Goal: Task Accomplishment & Management: Manage account settings

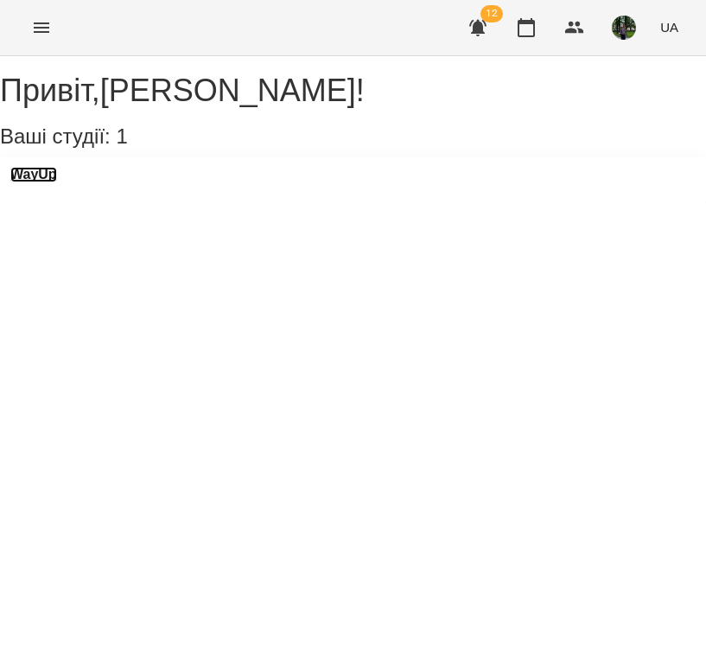
click at [57, 182] on h3 "WayUp" at bounding box center [33, 175] width 47 height 16
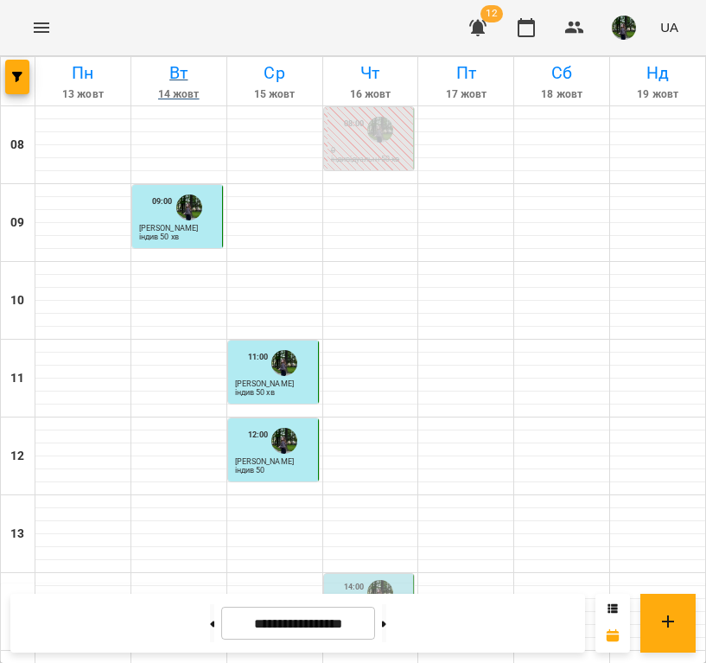
scroll to position [550, 0]
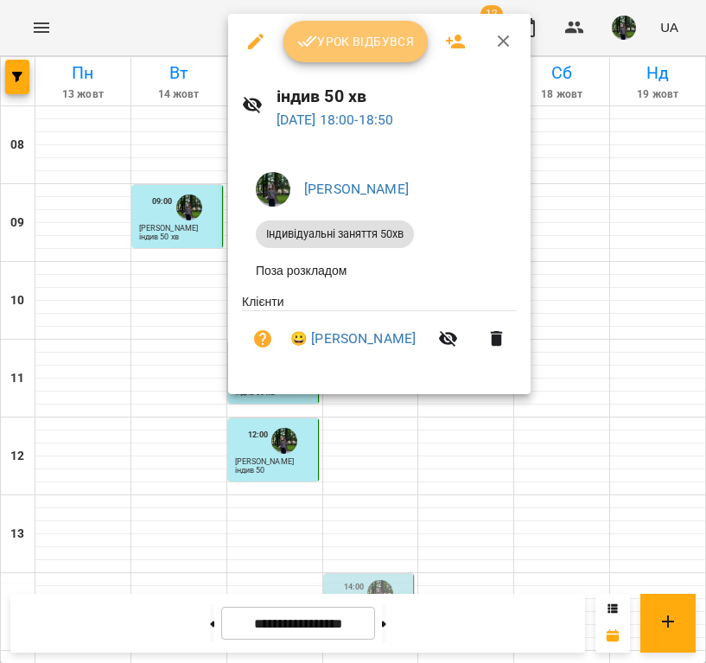
click at [347, 37] on span "Урок відбувся" at bounding box center [356, 41] width 118 height 21
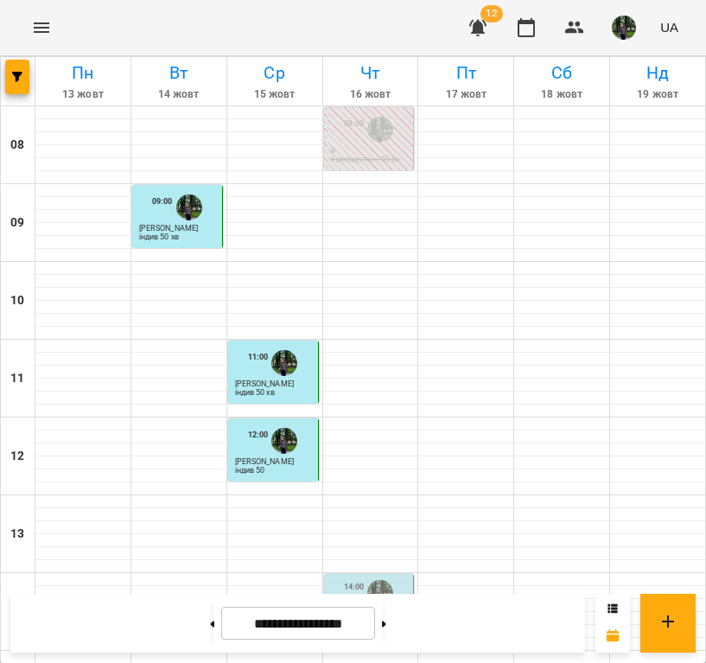
scroll to position [610, 0]
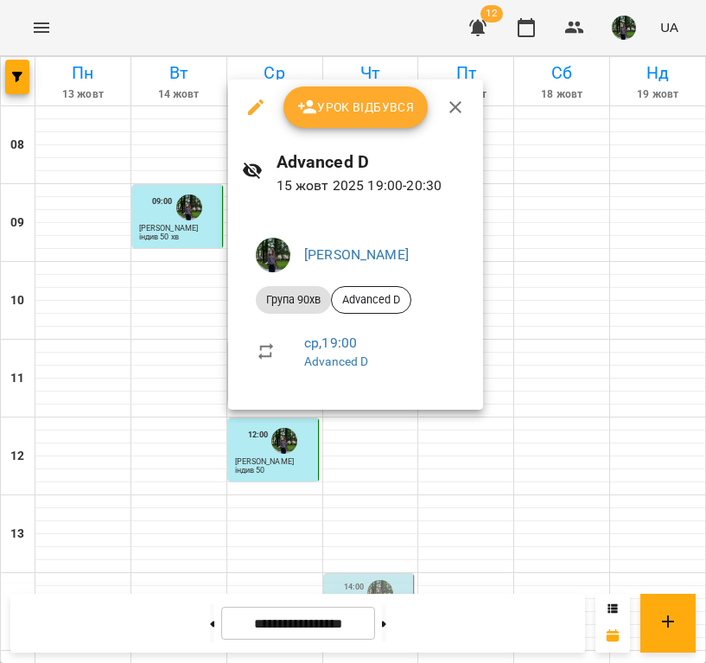
click at [347, 102] on span "Урок відбувся" at bounding box center [356, 107] width 118 height 21
click at [353, 114] on span "Урок відбувся" at bounding box center [356, 107] width 118 height 21
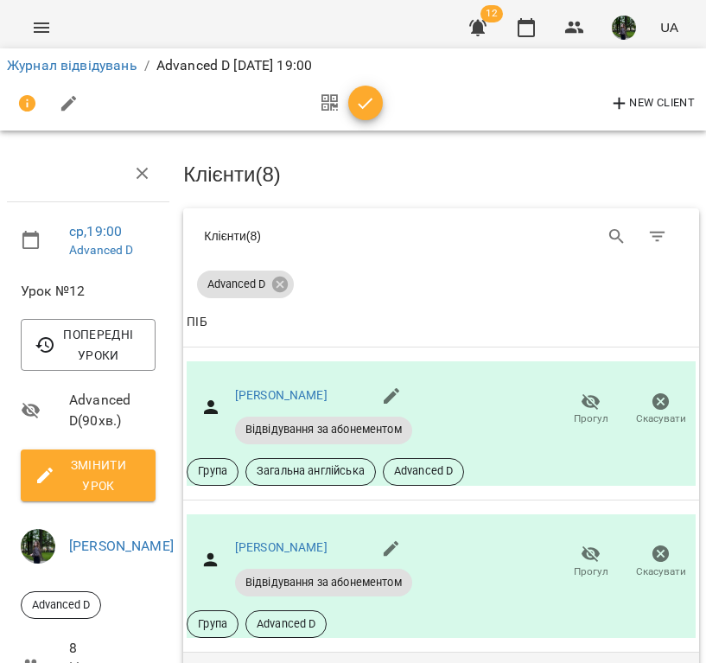
scroll to position [581, 0]
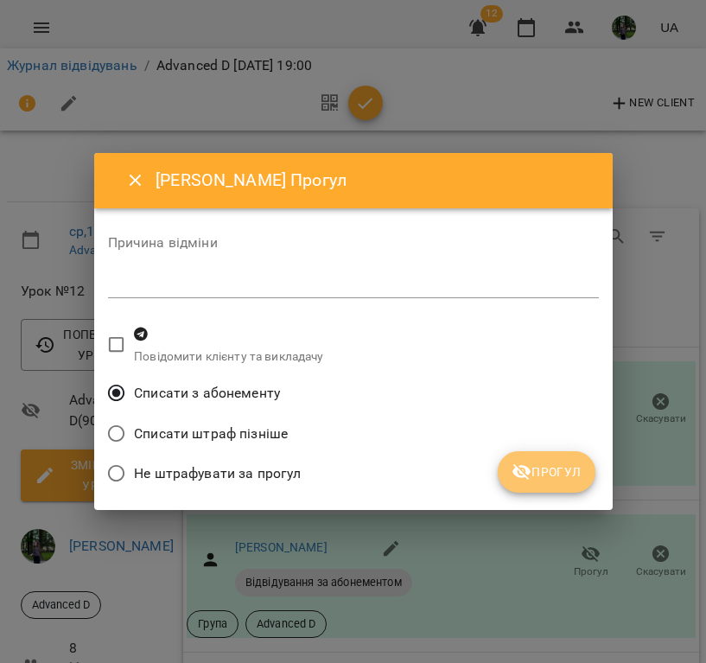
click at [511, 473] on button "Прогул" at bounding box center [547, 471] width 98 height 41
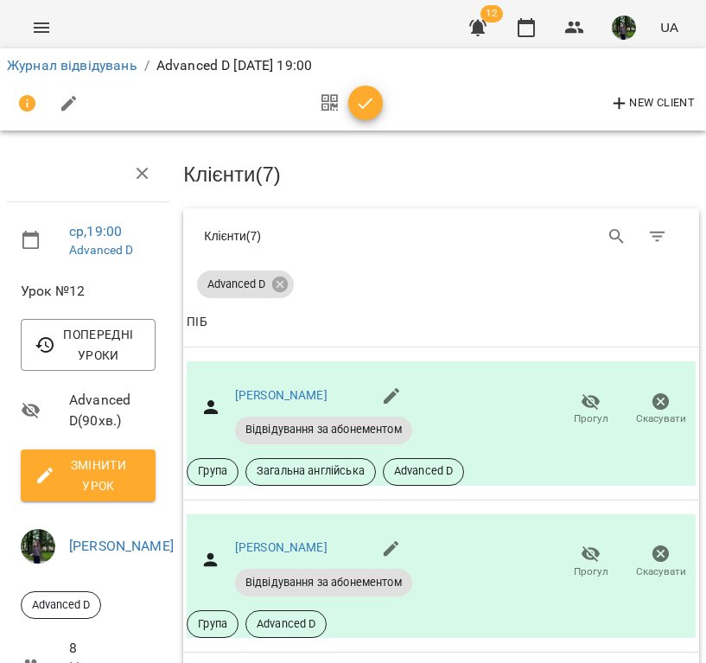
scroll to position [848, 0]
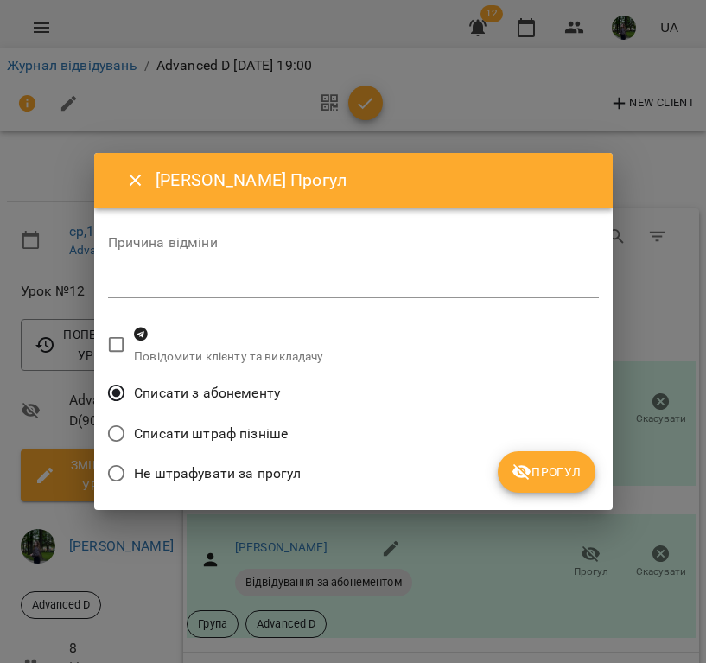
click at [530, 472] on icon "submit" at bounding box center [521, 472] width 19 height 16
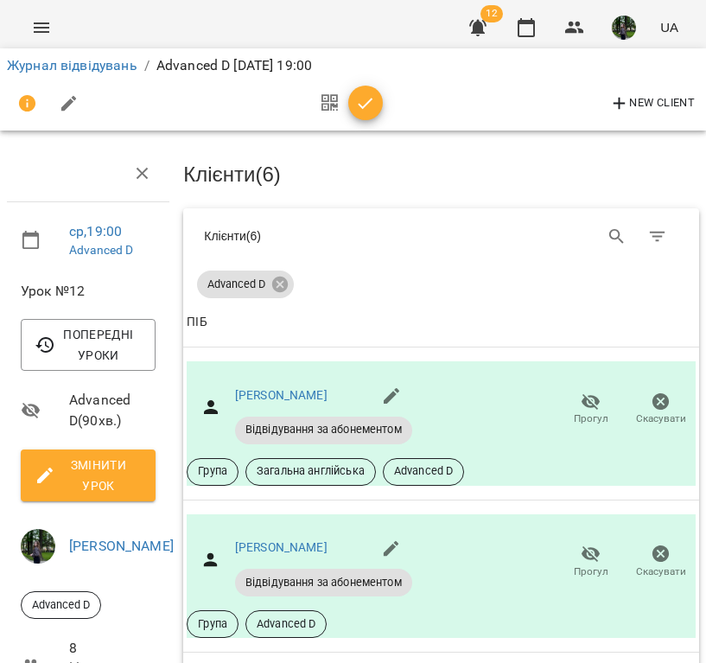
scroll to position [189, 0]
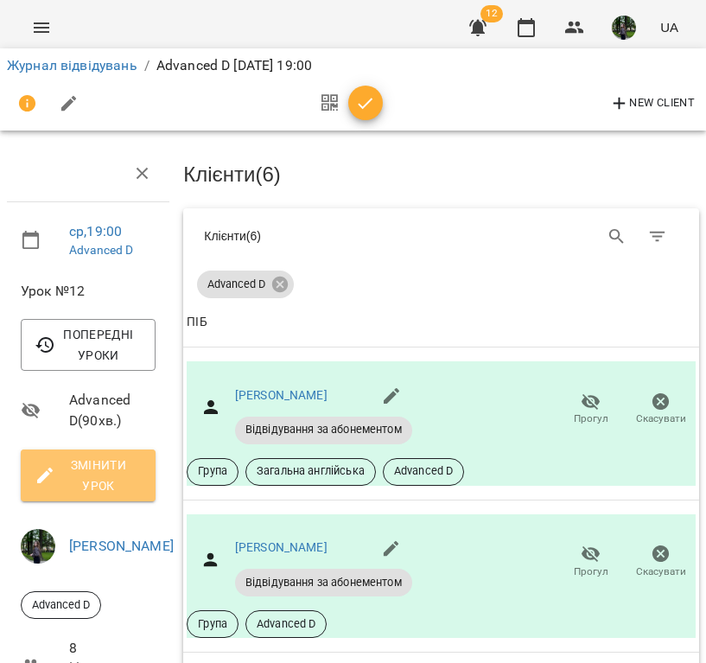
click at [93, 449] on button "Змінити урок" at bounding box center [88, 475] width 135 height 52
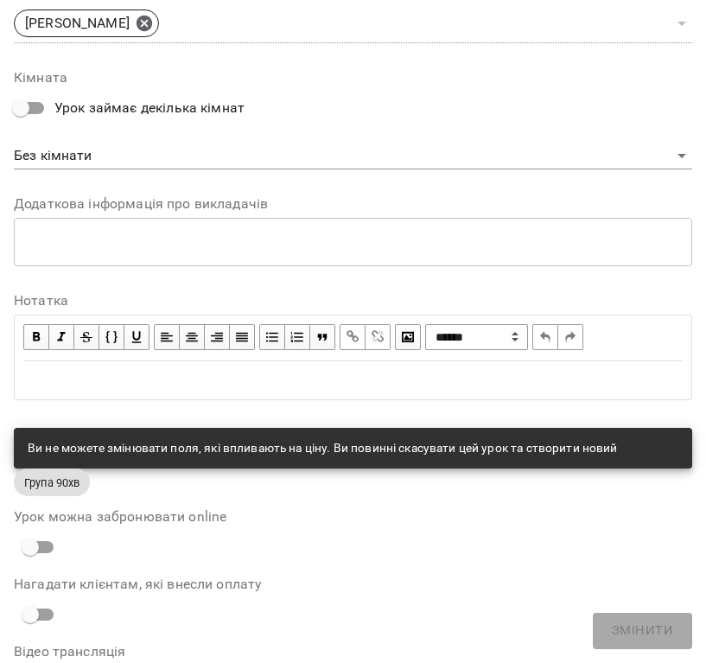
scroll to position [836, 0]
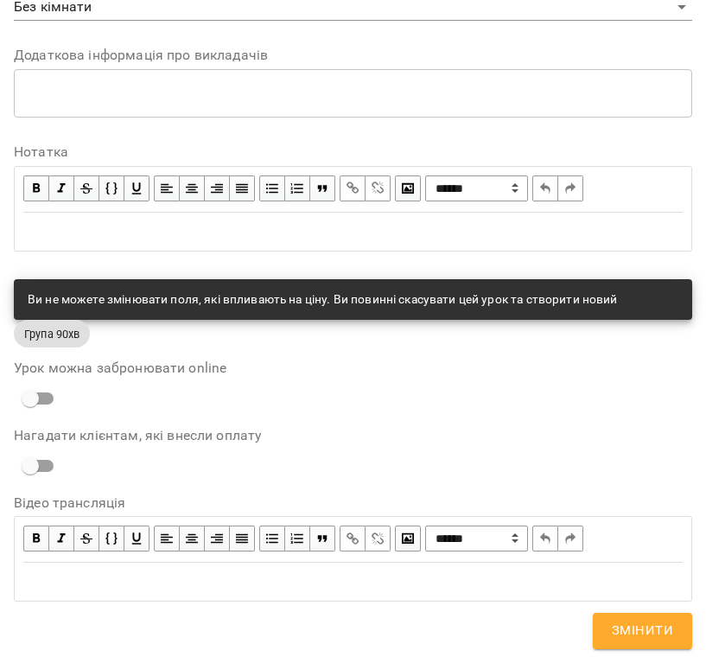
click at [240, 219] on div "Edit text" at bounding box center [353, 231] width 675 height 36
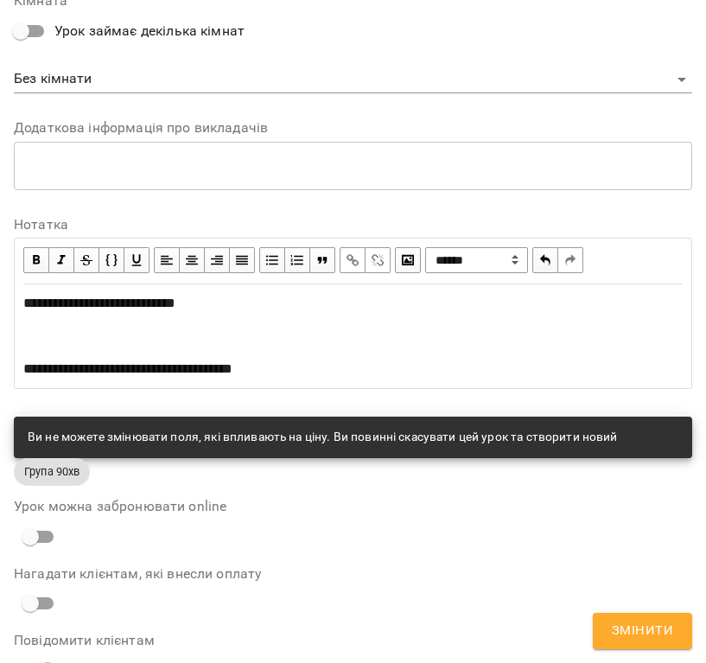
scroll to position [909, 0]
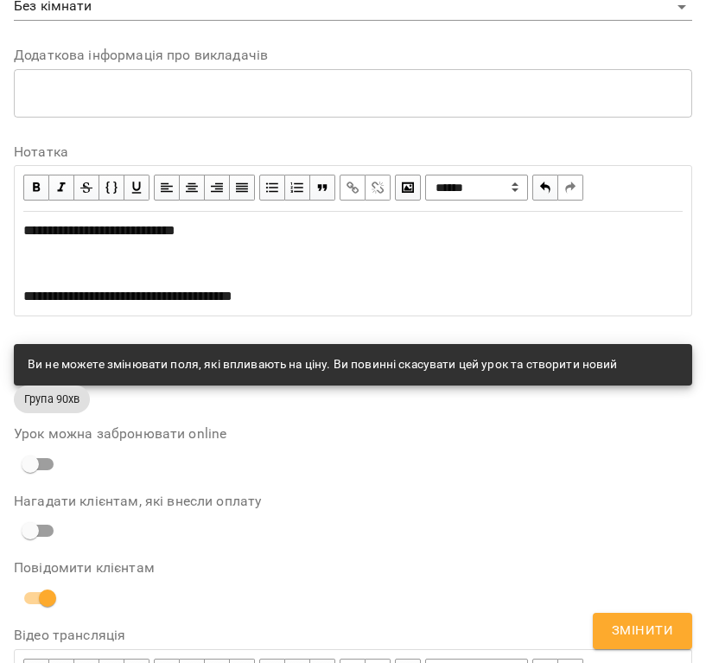
click at [664, 607] on div "Повідомити клієнтам" at bounding box center [353, 588] width 678 height 54
click at [663, 626] on span "Змінити" at bounding box center [642, 630] width 61 height 22
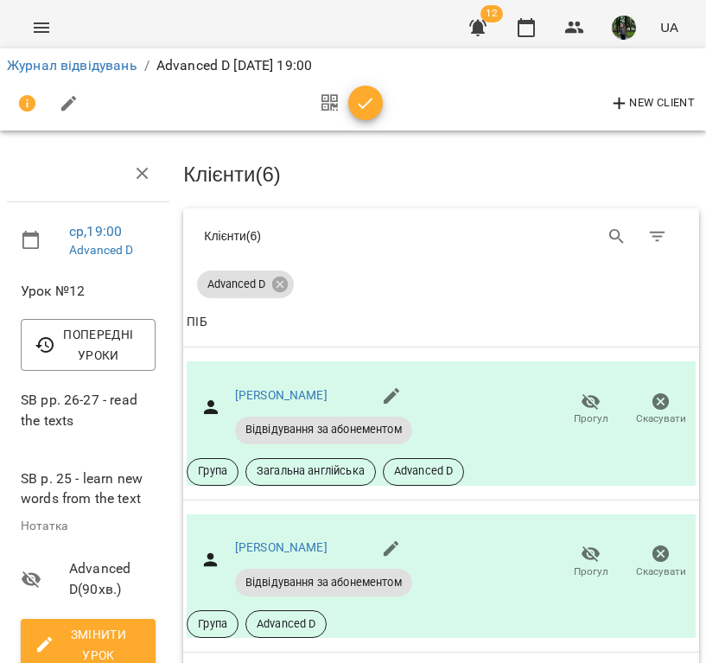
scroll to position [0, 0]
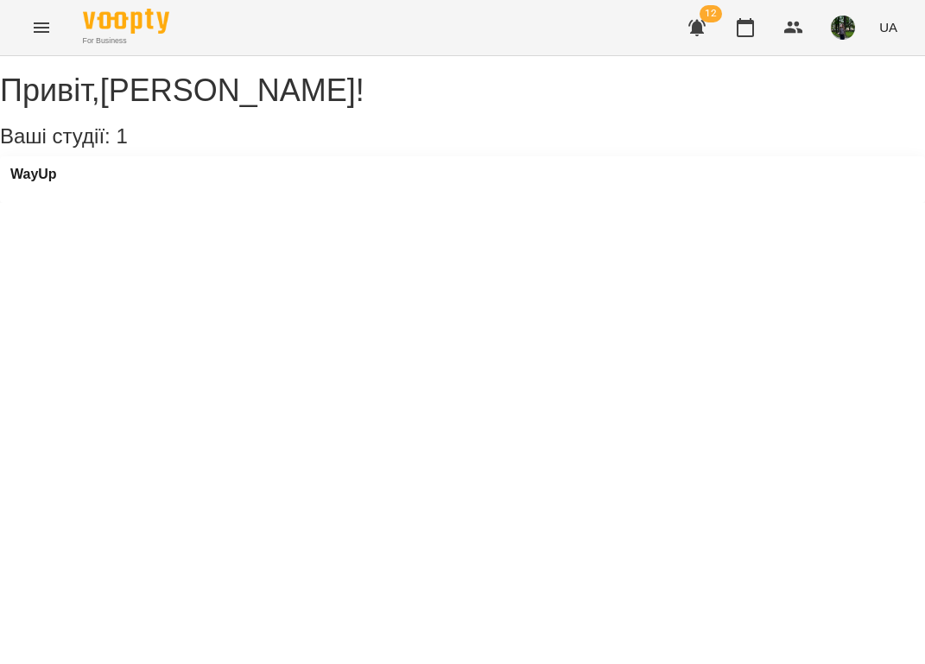
click at [245, 203] on div "WayUp" at bounding box center [462, 179] width 925 height 47
click at [45, 182] on h3 "WayUp" at bounding box center [33, 175] width 47 height 16
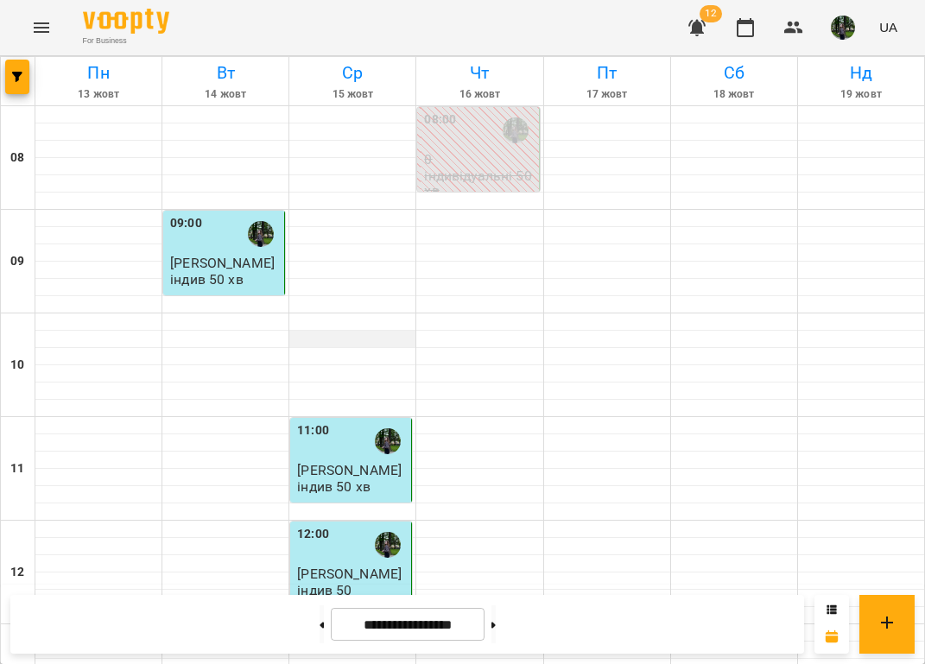
scroll to position [607, 0]
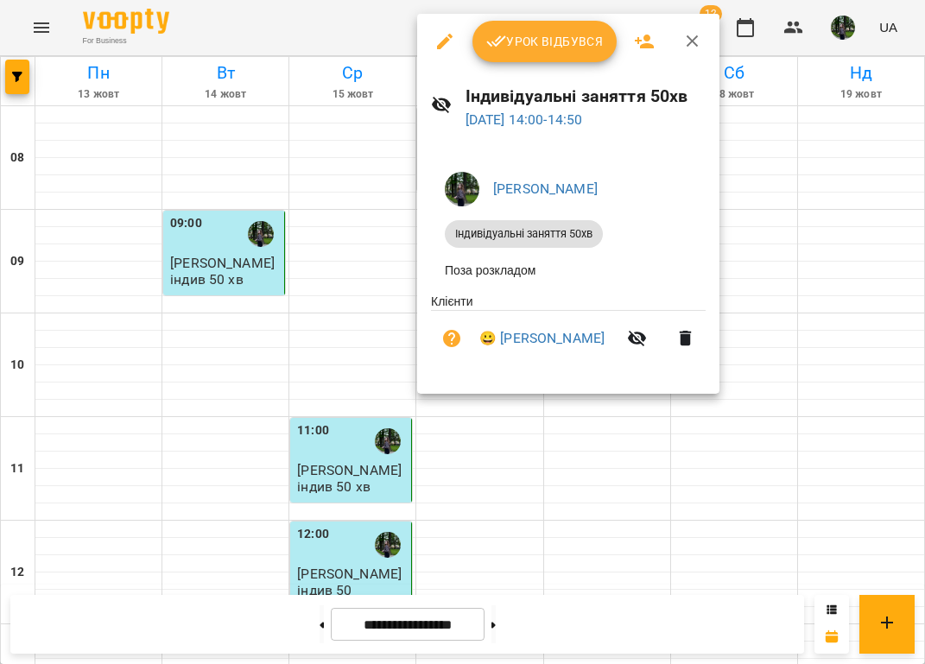
click at [309, 251] on div at bounding box center [462, 332] width 925 height 664
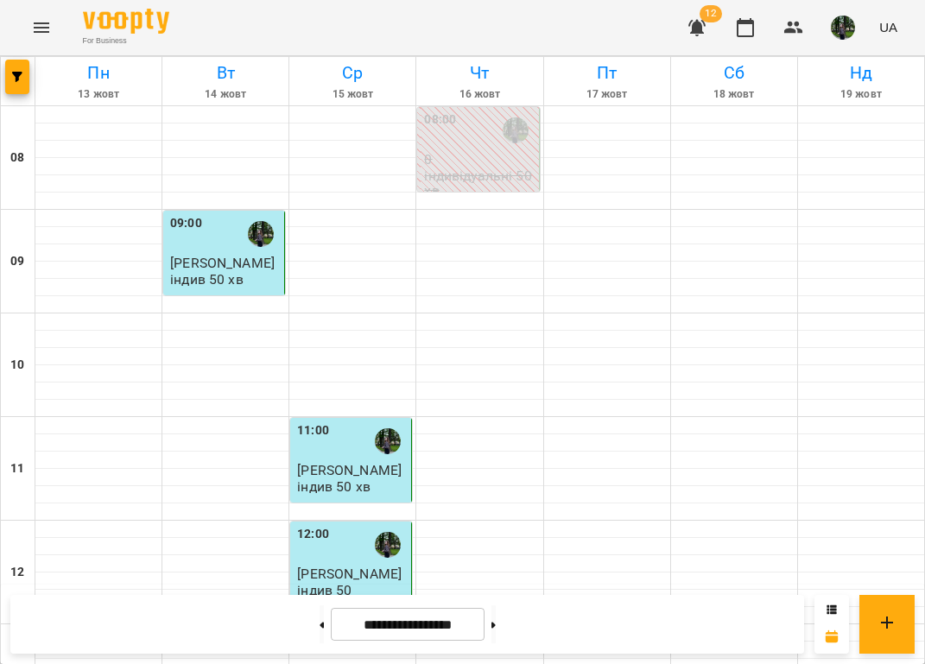
scroll to position [912, 0]
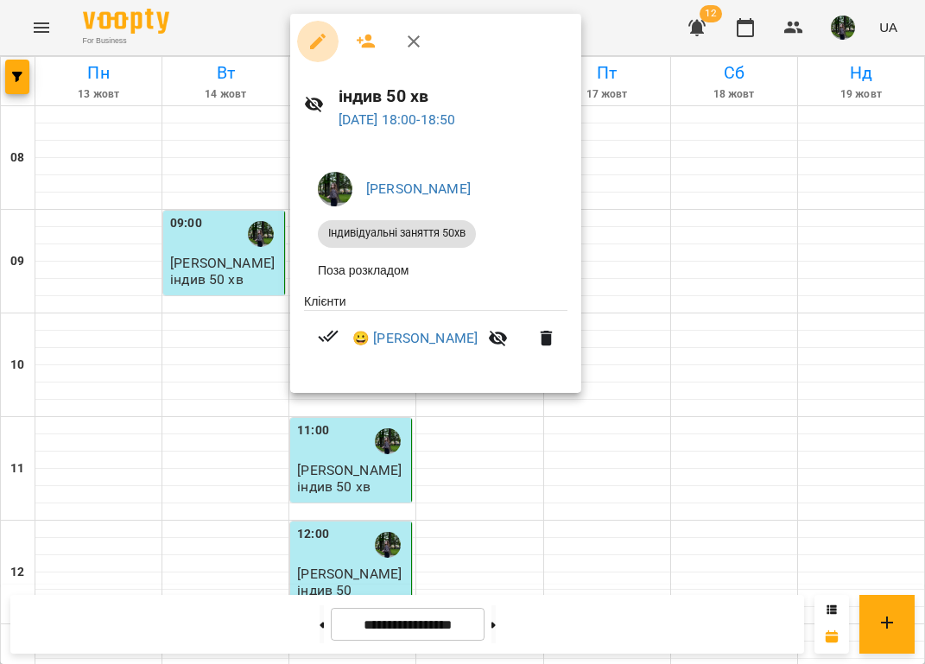
click at [313, 53] on button "button" at bounding box center [317, 41] width 41 height 41
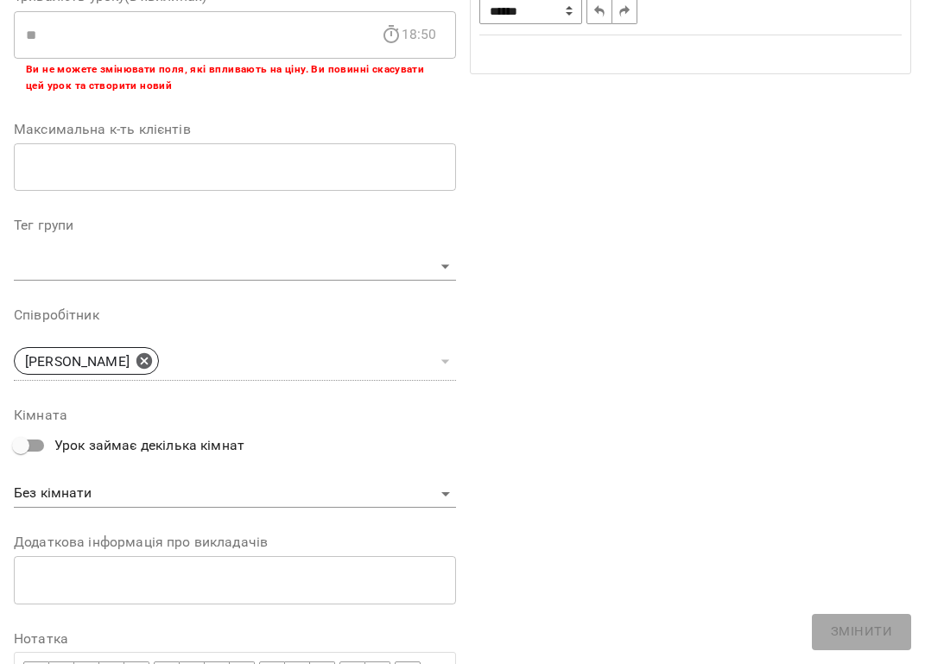
scroll to position [533, 0]
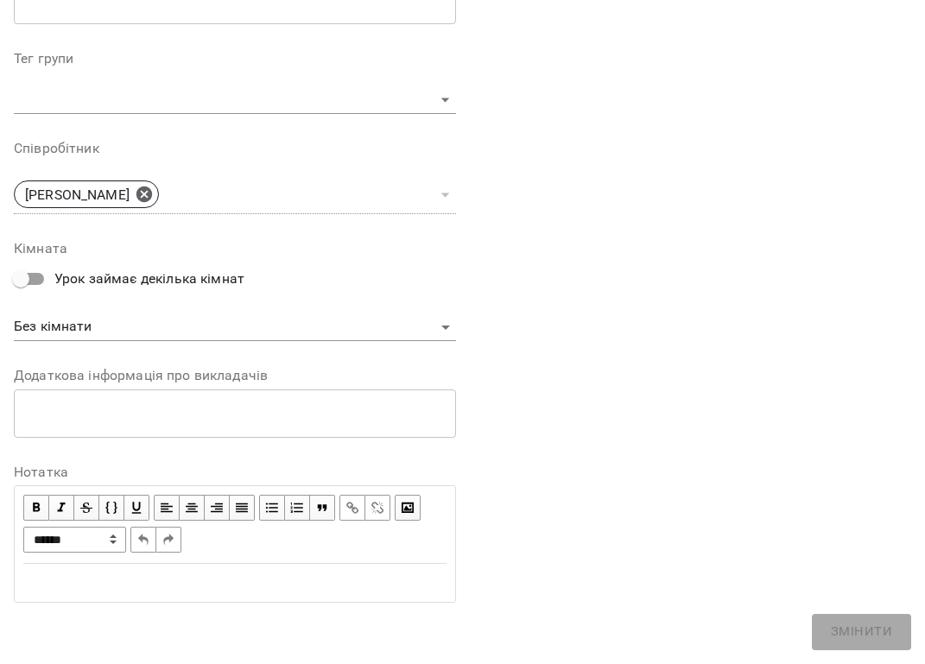
click at [268, 597] on div "Edit text" at bounding box center [235, 583] width 439 height 36
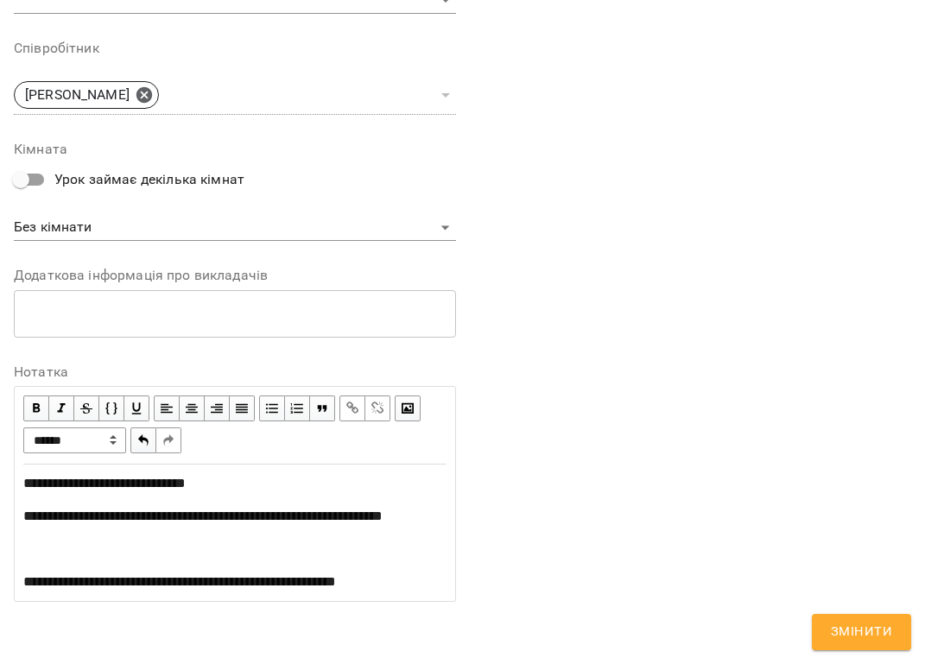
scroll to position [725, 0]
click at [242, 582] on span "**********" at bounding box center [179, 581] width 313 height 13
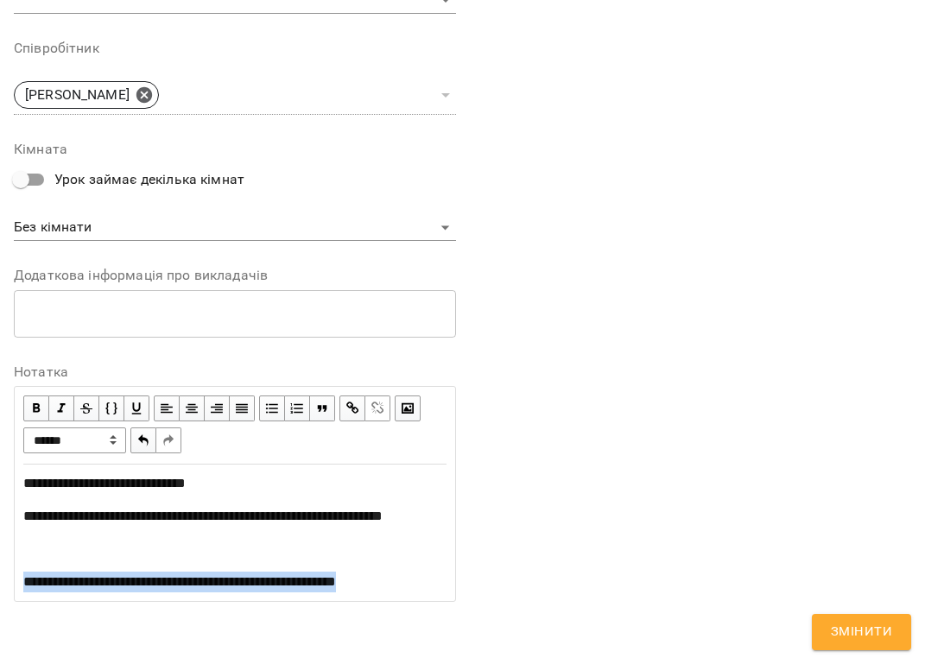
click at [242, 582] on span "**********" at bounding box center [179, 581] width 313 height 13
copy span "**********"
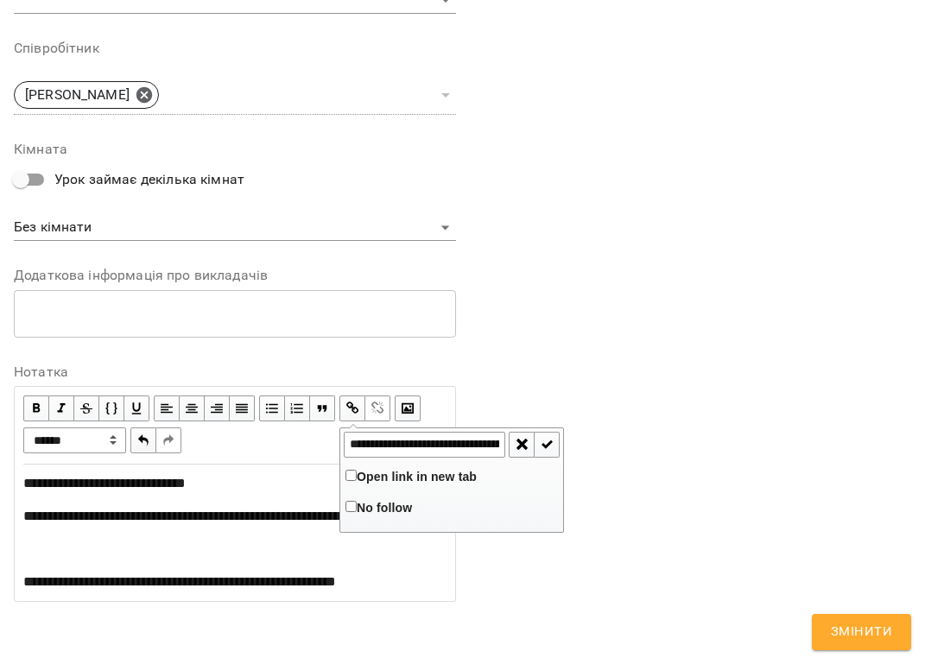
scroll to position [0, 181]
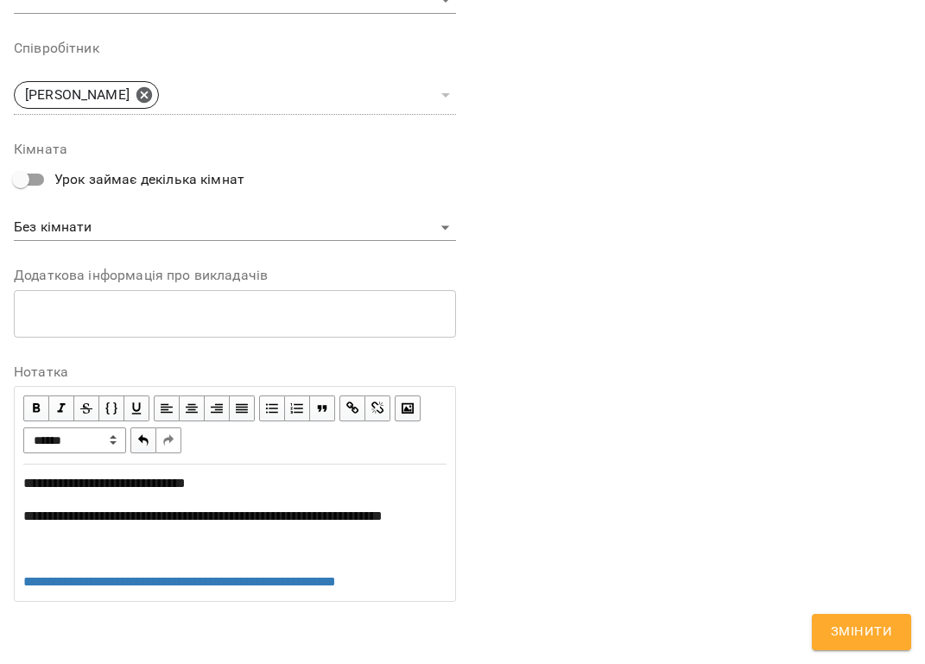
click at [588, 528] on div "**********" at bounding box center [691, 26] width 456 height 1193
click at [829, 634] on button "Змінити" at bounding box center [861, 632] width 99 height 36
